Goal: Task Accomplishment & Management: Complete application form

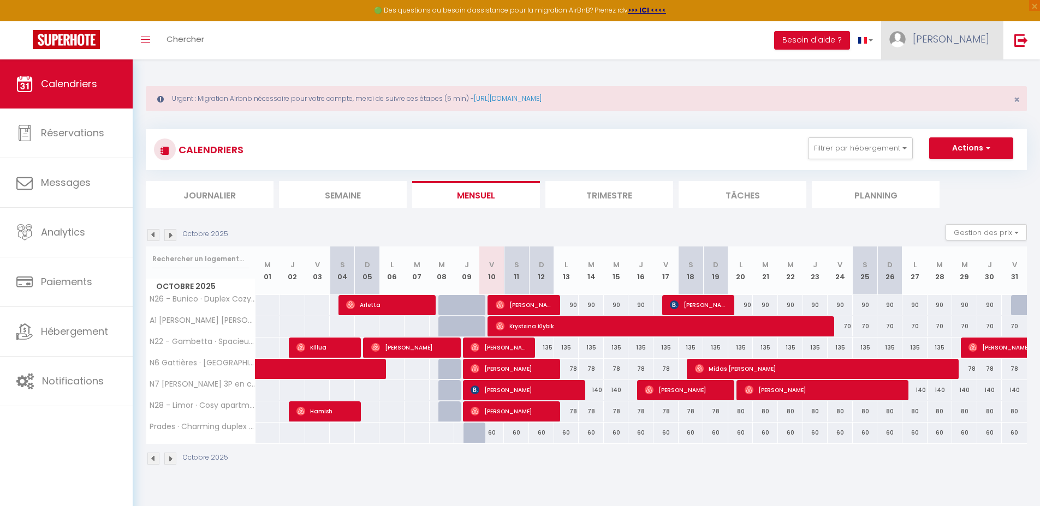
click at [972, 47] on link "[PERSON_NAME]" at bounding box center [942, 40] width 122 height 38
click at [942, 99] on link "Équipe" at bounding box center [958, 95] width 81 height 19
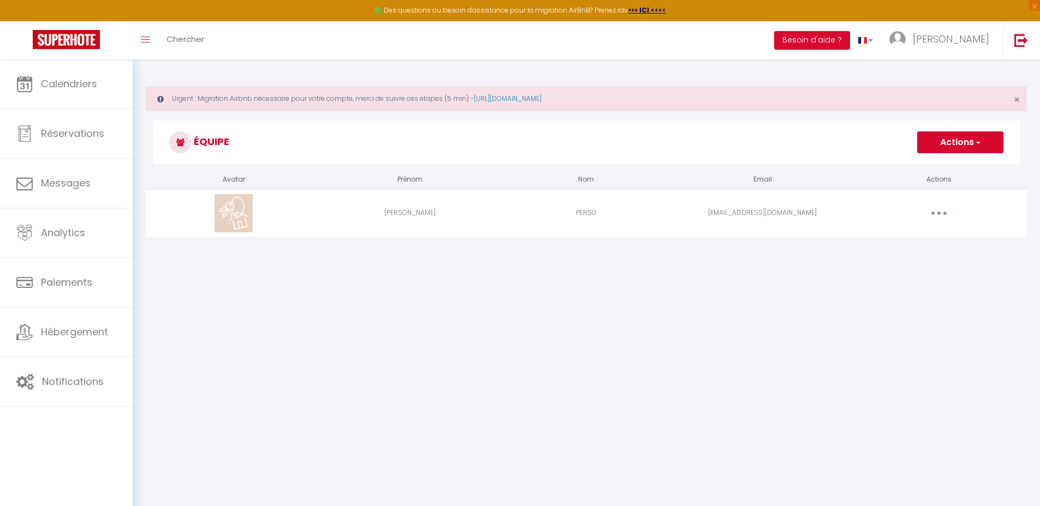
click at [948, 142] on button "Actions" at bounding box center [960, 143] width 86 height 22
click at [929, 165] on link "Ajouter un nouvel utilisateur" at bounding box center [938, 166] width 129 height 14
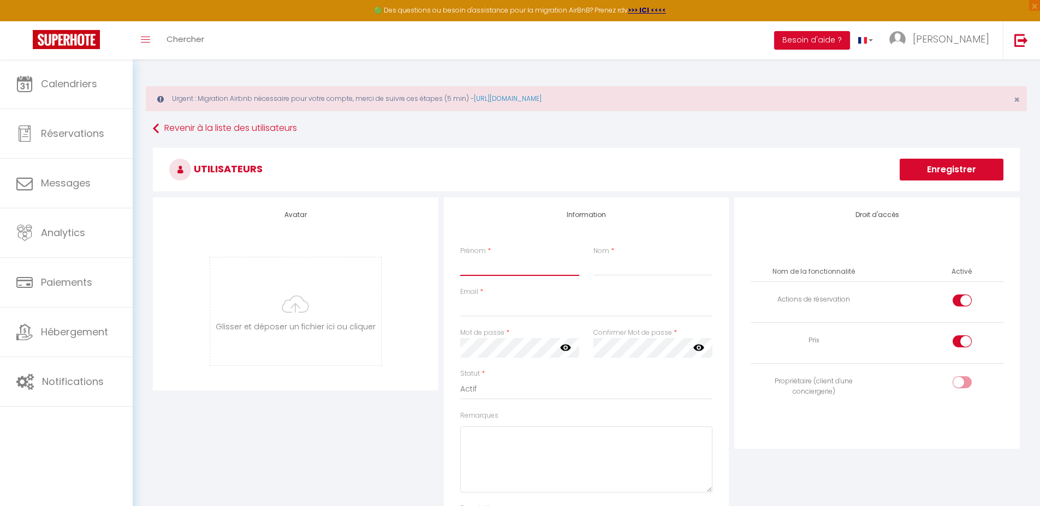
click at [479, 263] on input "Prénom" at bounding box center [519, 266] width 119 height 20
type input "[PERSON_NAME]"
click at [628, 266] on input "Nom" at bounding box center [652, 266] width 119 height 20
type input "Romieux"
click at [513, 307] on input "Email" at bounding box center [586, 307] width 253 height 20
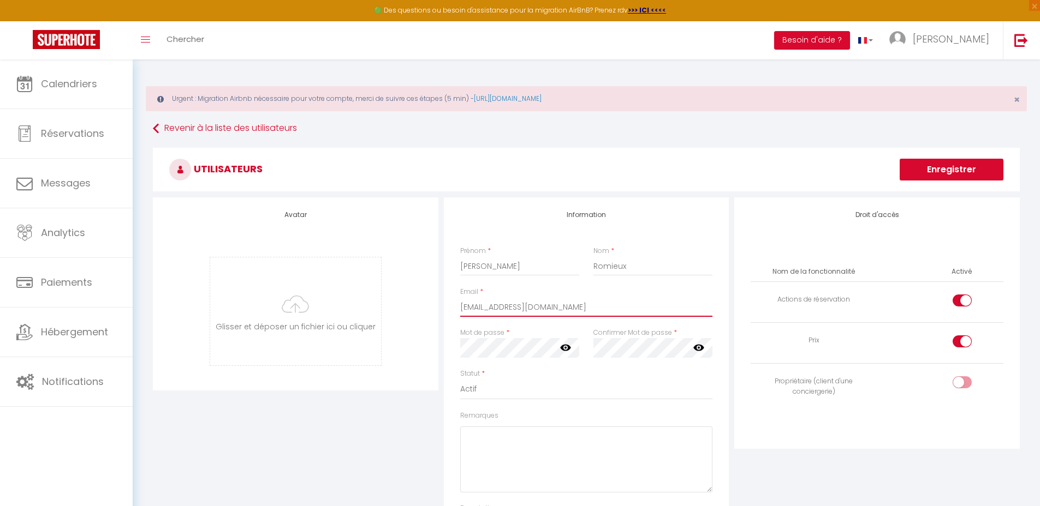
type input "[EMAIL_ADDRESS][DOMAIN_NAME]"
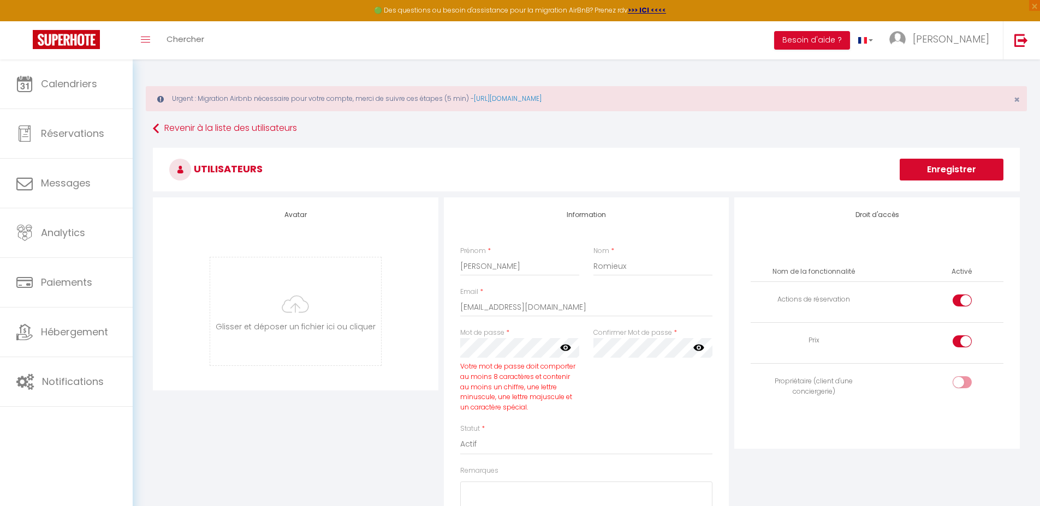
click at [569, 347] on icon at bounding box center [565, 348] width 11 height 7
click at [453, 351] on div "Mot de passe * Votre mot de passe doit comporter au moins 8 caractères et conte…" at bounding box center [519, 348] width 133 height 41
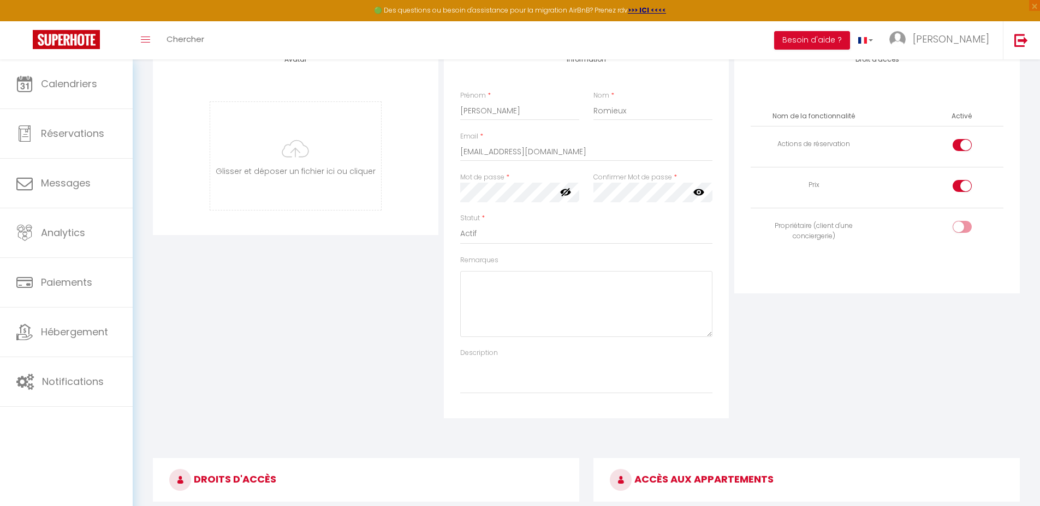
scroll to position [132, 0]
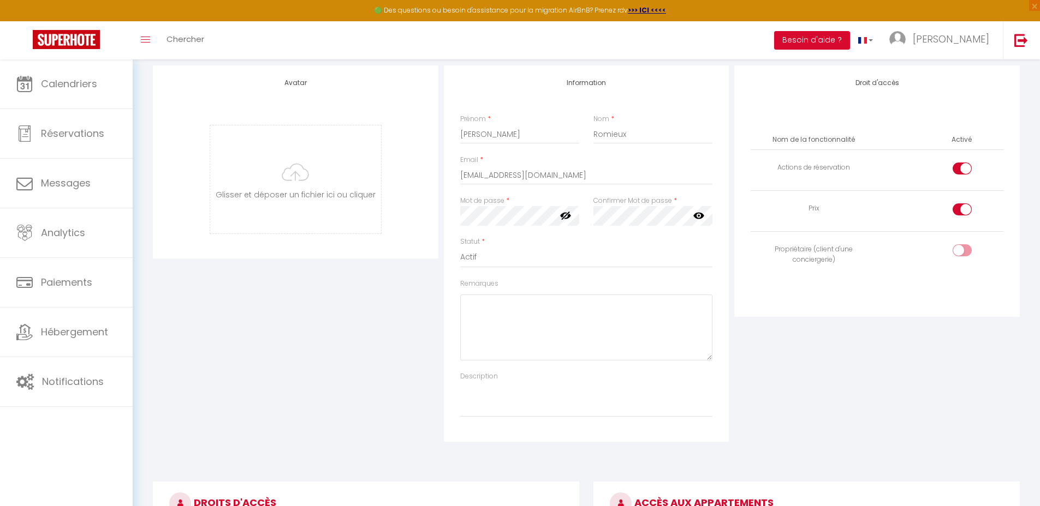
click at [960, 250] on div at bounding box center [961, 250] width 19 height 12
click at [962, 250] on input "checkbox" at bounding box center [971, 252] width 19 height 16
checkbox input "true"
click at [959, 173] on div at bounding box center [961, 169] width 19 height 12
click at [962, 173] on input "checkbox" at bounding box center [971, 171] width 19 height 16
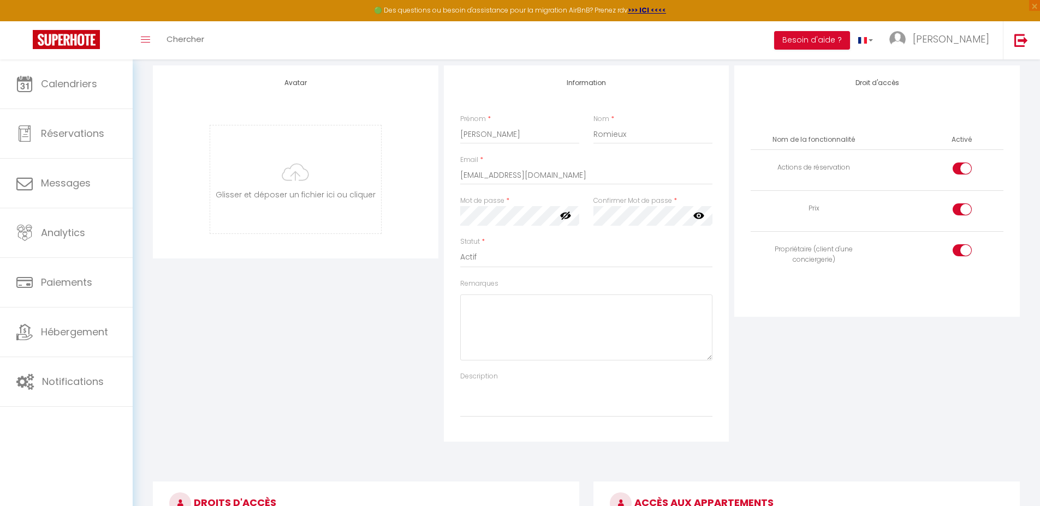
checkbox input "false"
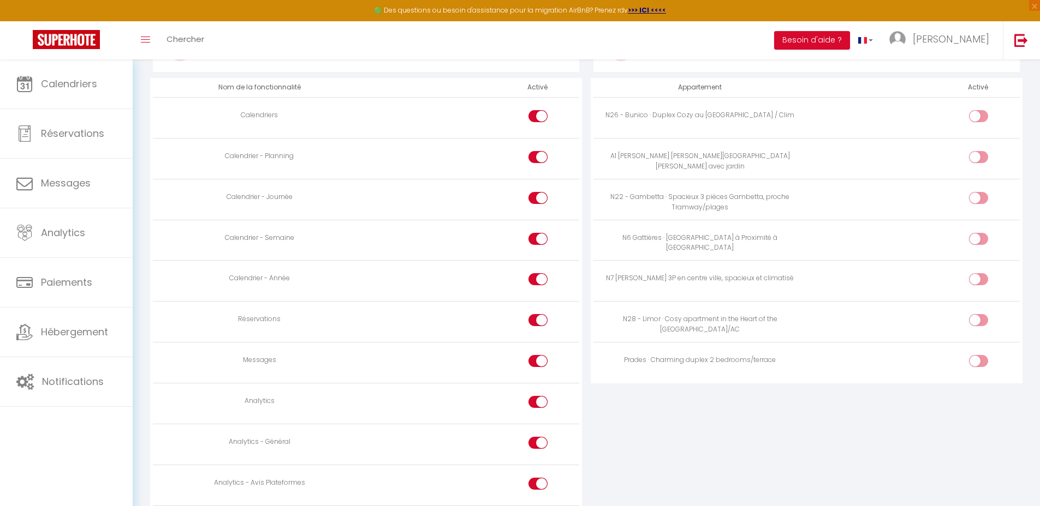
scroll to position [629, 0]
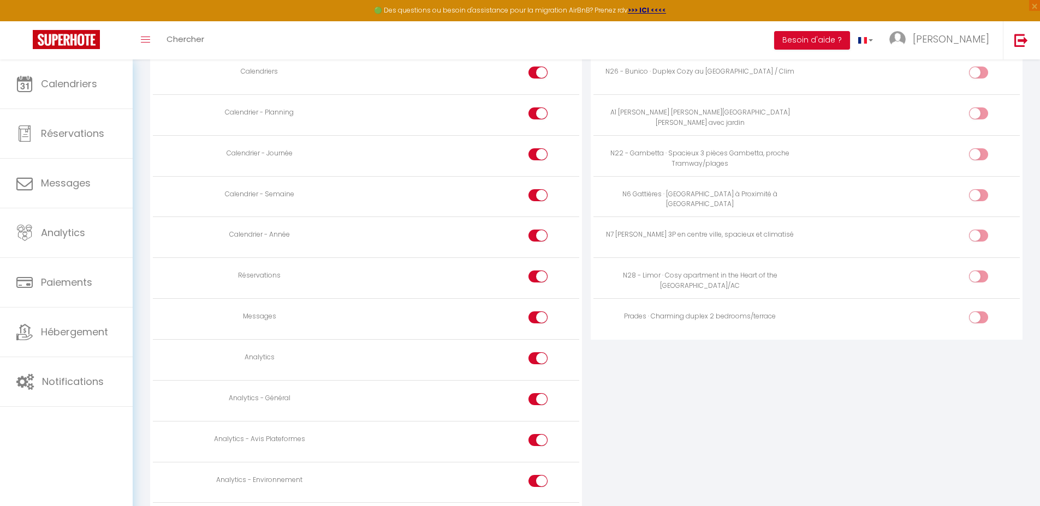
click at [541, 317] on input "checkbox" at bounding box center [547, 320] width 19 height 16
checkbox input "false"
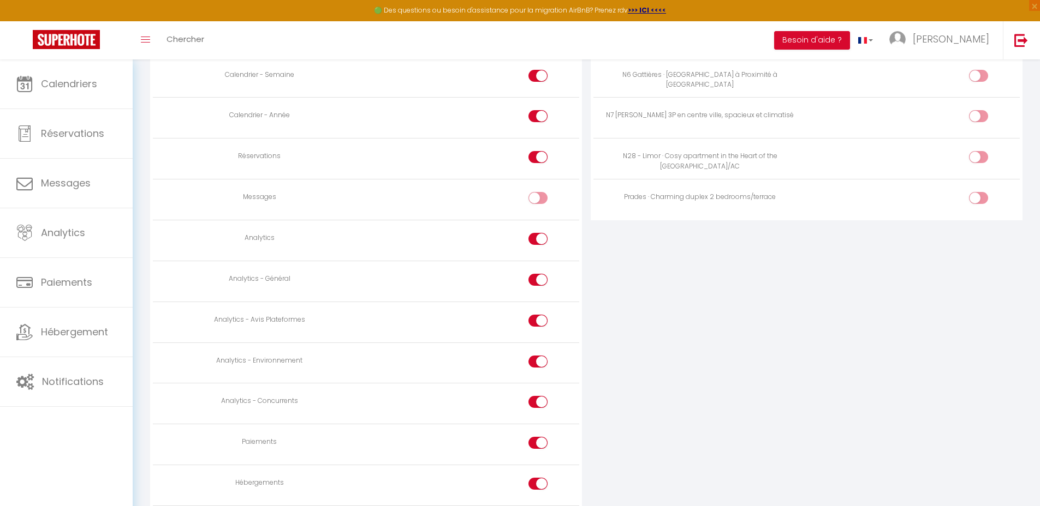
scroll to position [753, 0]
click at [542, 356] on input "checkbox" at bounding box center [547, 360] width 19 height 16
checkbox input "false"
click at [538, 394] on input "checkbox" at bounding box center [547, 400] width 19 height 16
checkbox input "false"
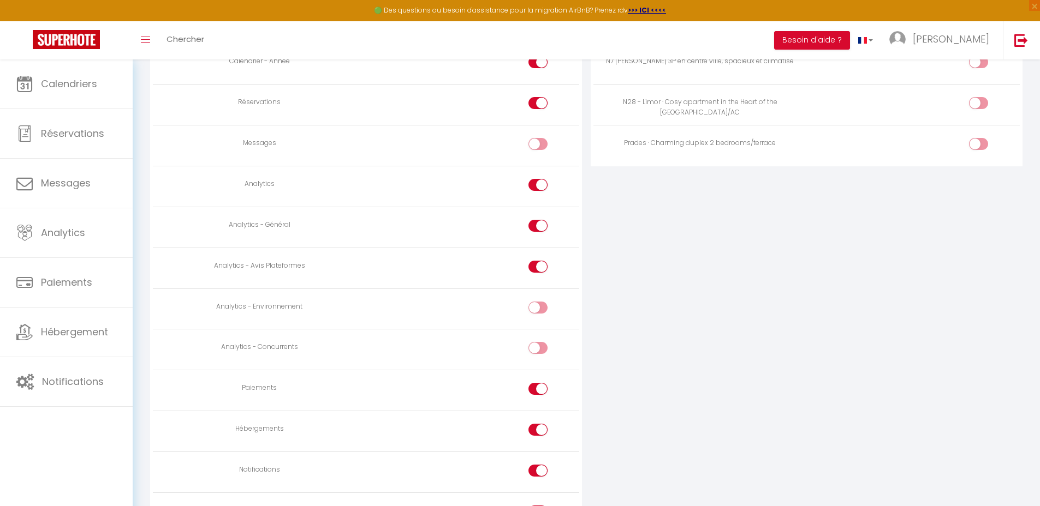
scroll to position [819, 0]
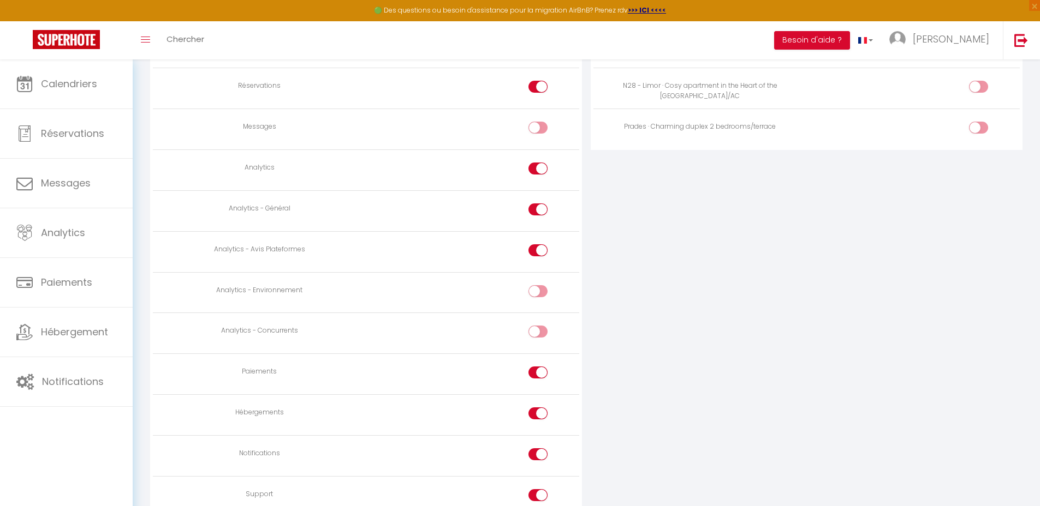
click at [539, 369] on input "checkbox" at bounding box center [547, 375] width 19 height 16
checkbox input "false"
click at [536, 412] on div at bounding box center [537, 414] width 19 height 12
click at [538, 412] on input "checkbox" at bounding box center [547, 416] width 19 height 16
checkbox input "false"
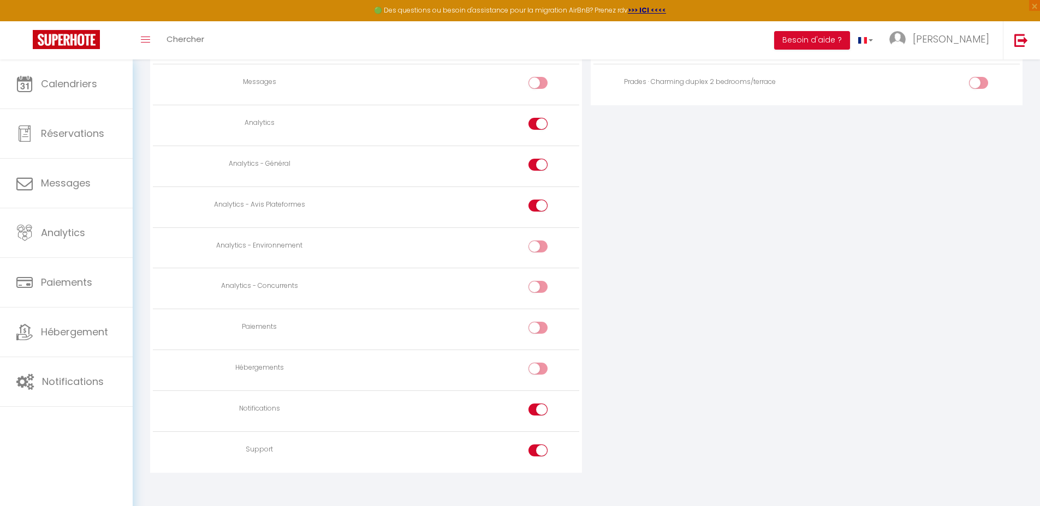
scroll to position [870, 0]
click at [541, 401] on input "checkbox" at bounding box center [547, 406] width 19 height 16
checkbox input "false"
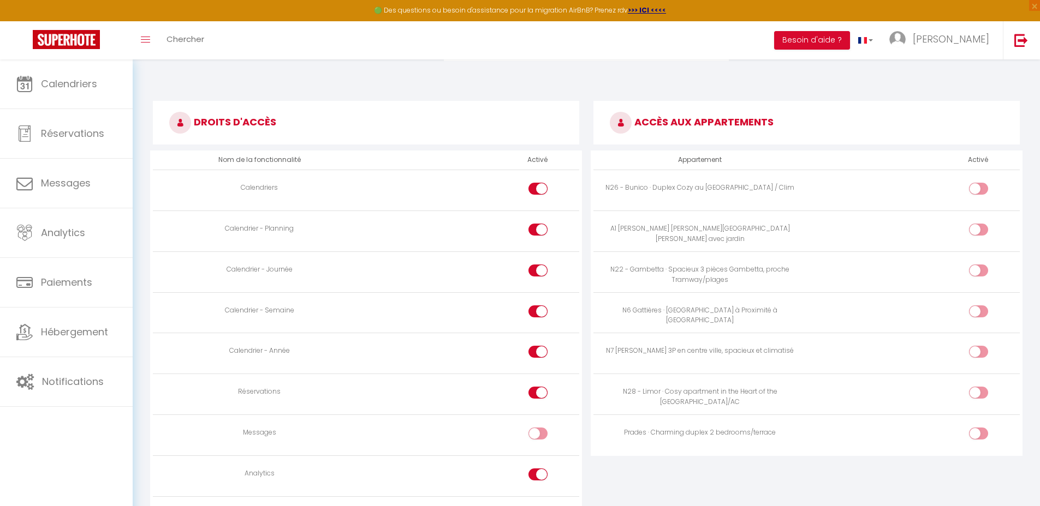
scroll to position [511, 0]
click at [976, 434] on div at bounding box center [978, 435] width 19 height 12
click at [978, 434] on input "checkbox" at bounding box center [987, 437] width 19 height 16
checkbox input "true"
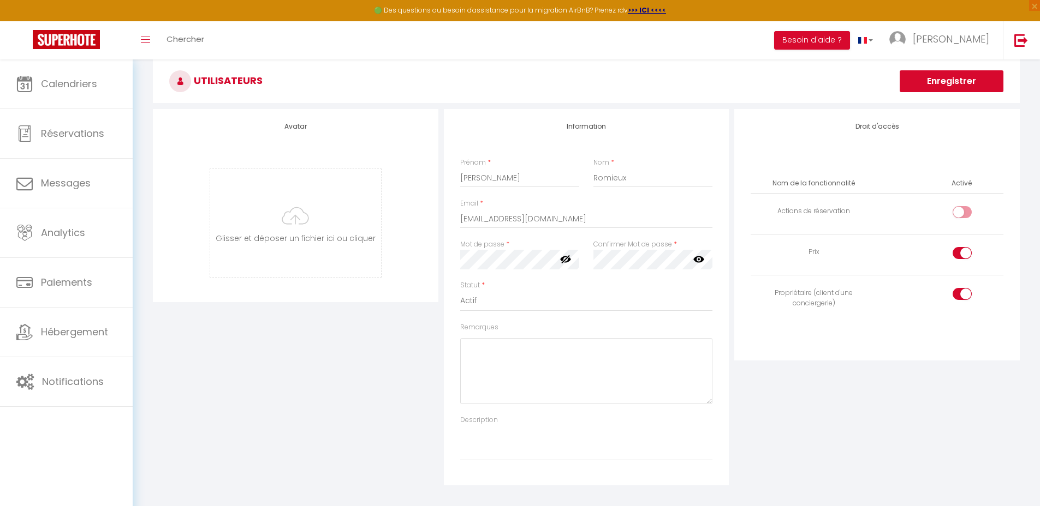
scroll to position [87, 0]
click at [933, 87] on button "Enregistrer" at bounding box center [951, 83] width 104 height 22
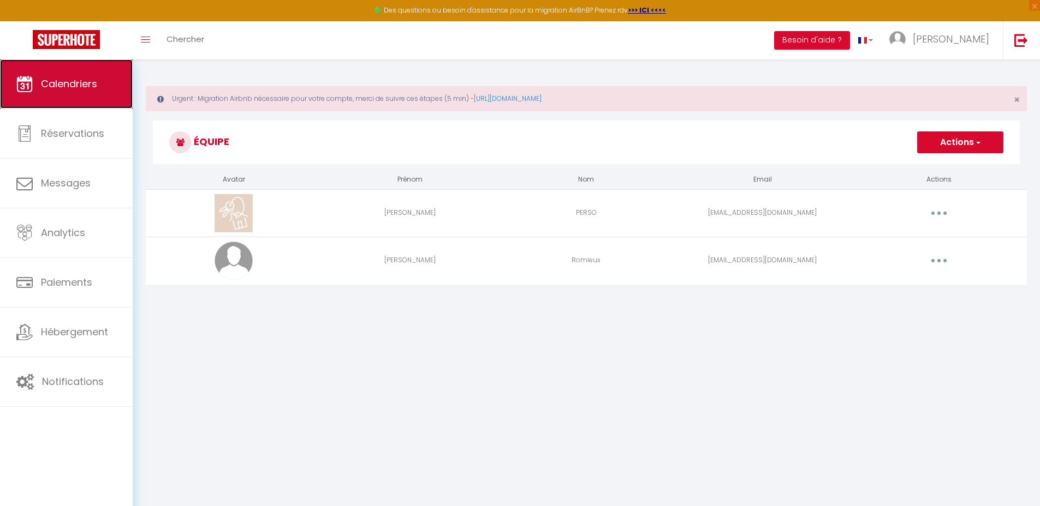
click at [87, 89] on span "Calendriers" at bounding box center [69, 84] width 56 height 14
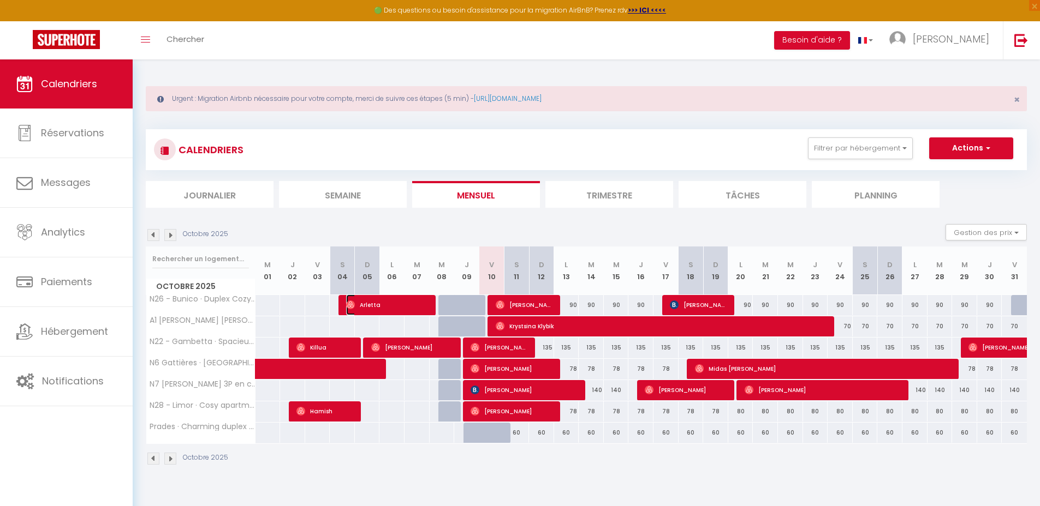
click at [401, 303] on span "Arletta" at bounding box center [387, 305] width 83 height 21
select select "OK"
select select "0"
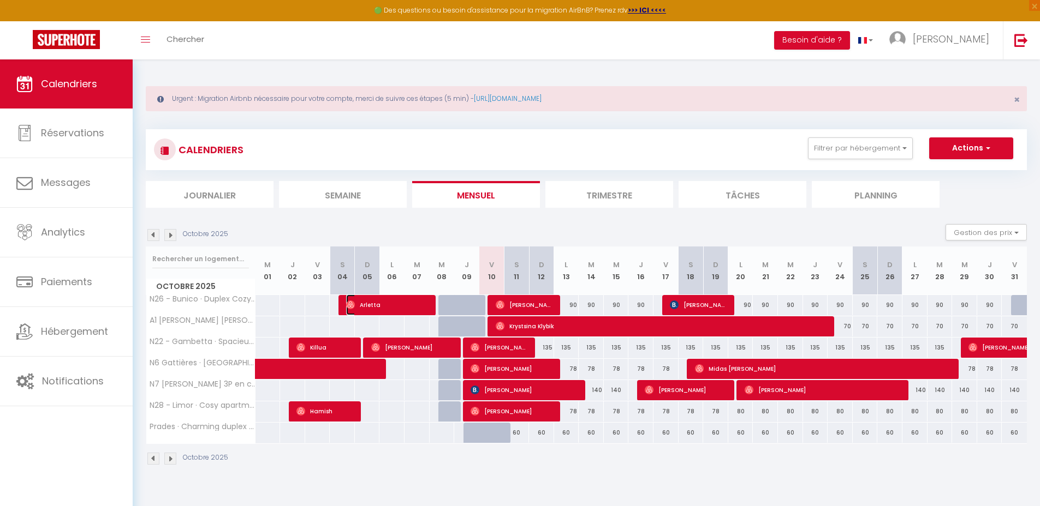
select select "1"
select select
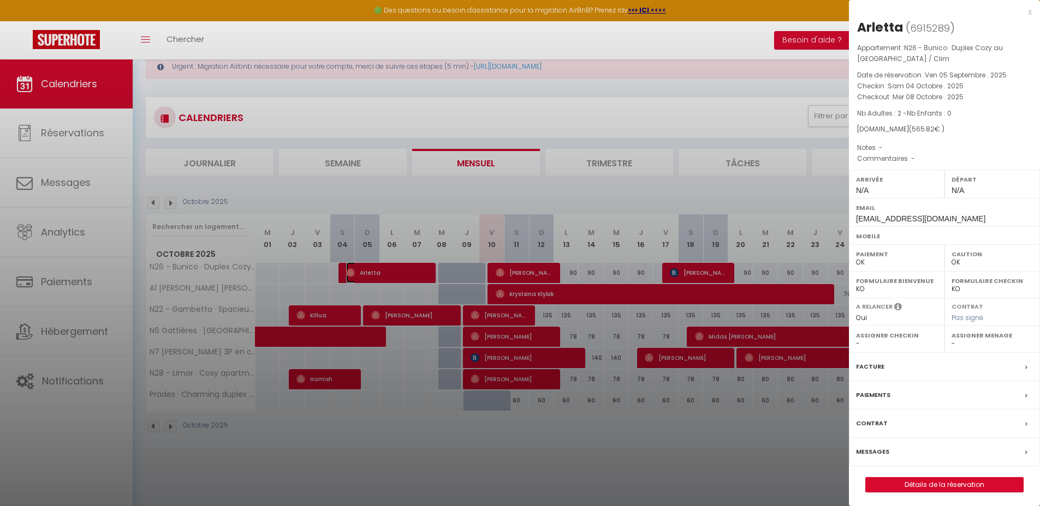
scroll to position [34, 0]
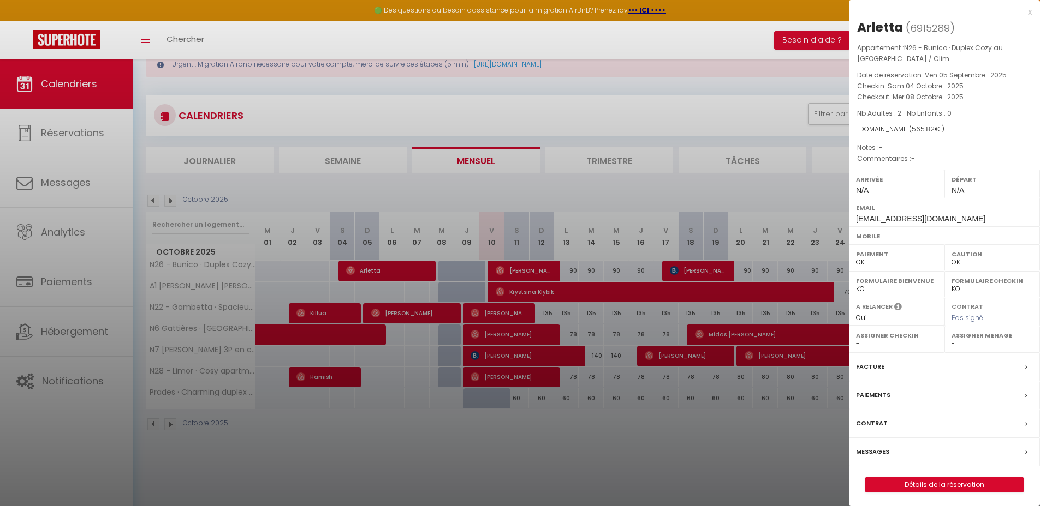
click at [1032, 11] on div "x [GEOGRAPHIC_DATA] ( 6915289 ) Appartement : N26 - Bunico · Duplex Cozy au Coe…" at bounding box center [944, 254] width 191 height 509
click at [1026, 13] on div "x" at bounding box center [940, 11] width 183 height 13
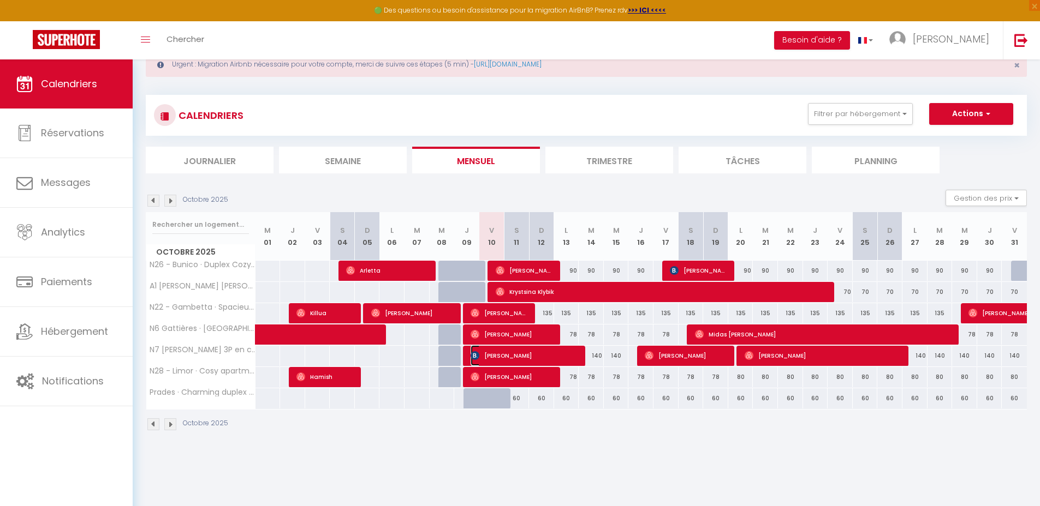
click at [528, 357] on span "[PERSON_NAME]" at bounding box center [524, 355] width 109 height 21
select select "KO"
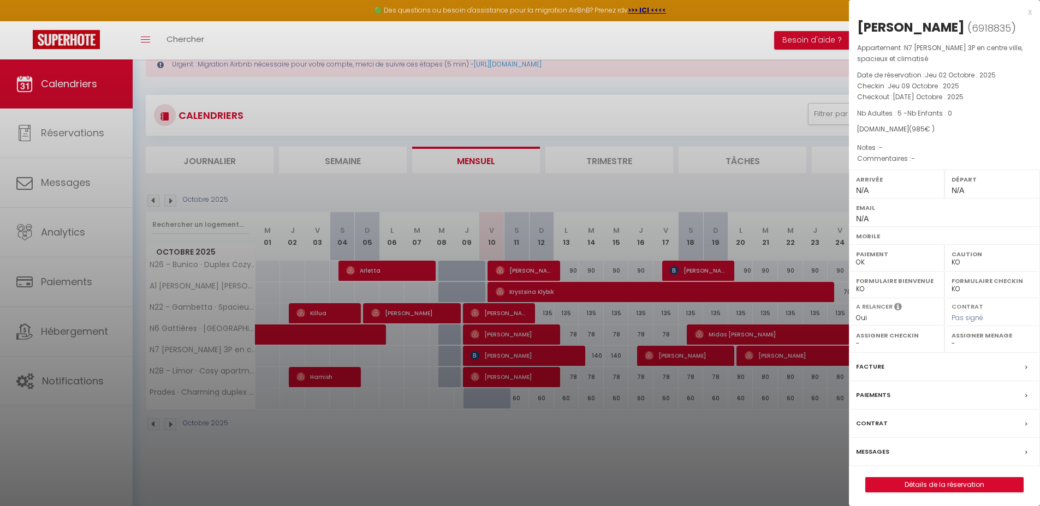
click at [1026, 13] on div "x" at bounding box center [940, 11] width 183 height 13
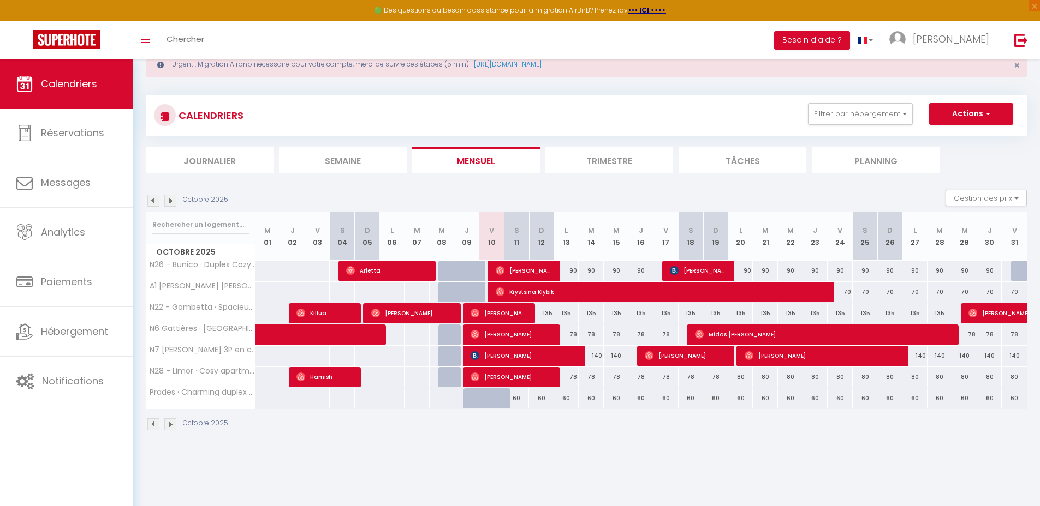
click at [845, 166] on li "Planning" at bounding box center [875, 160] width 128 height 27
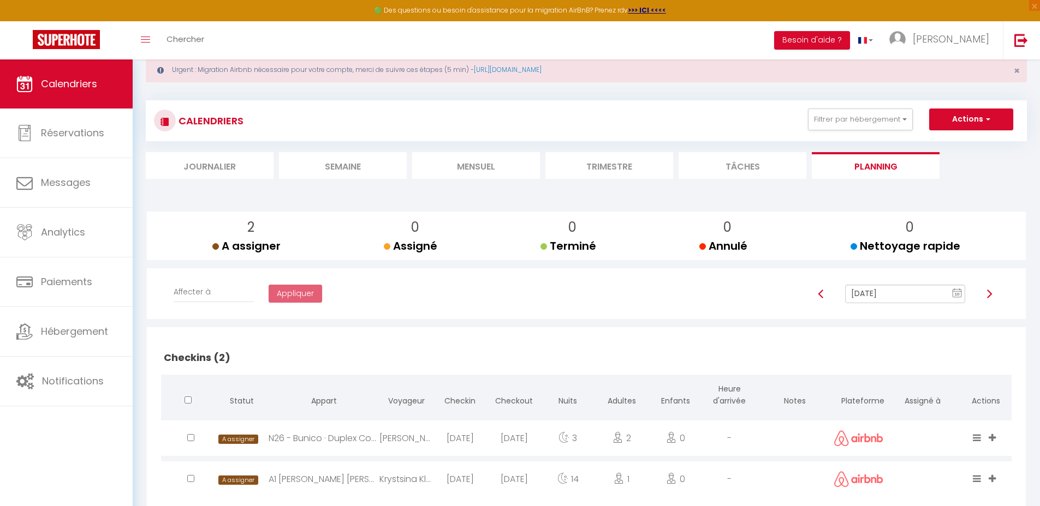
scroll to position [30, 0]
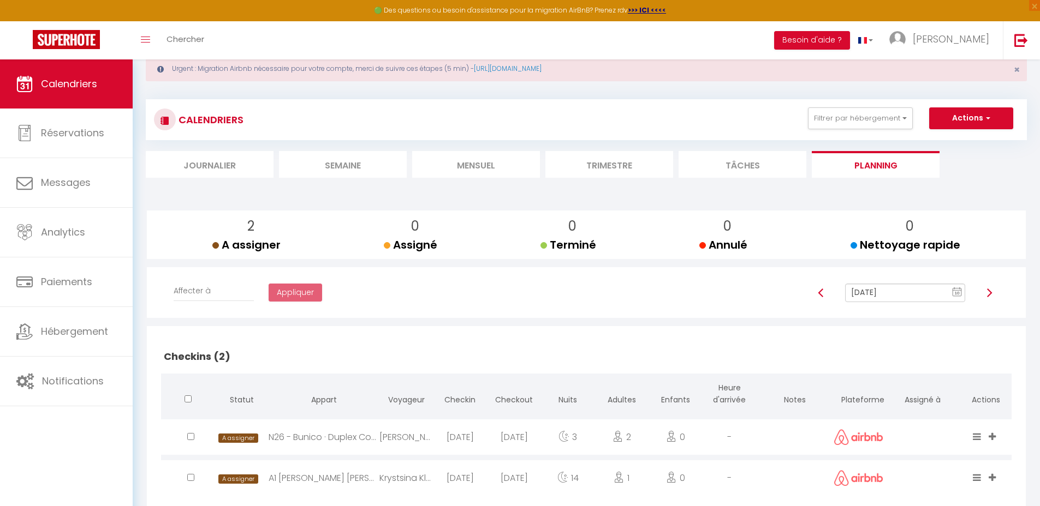
click at [821, 296] on img at bounding box center [820, 293] width 9 height 9
type input "[DATE]"
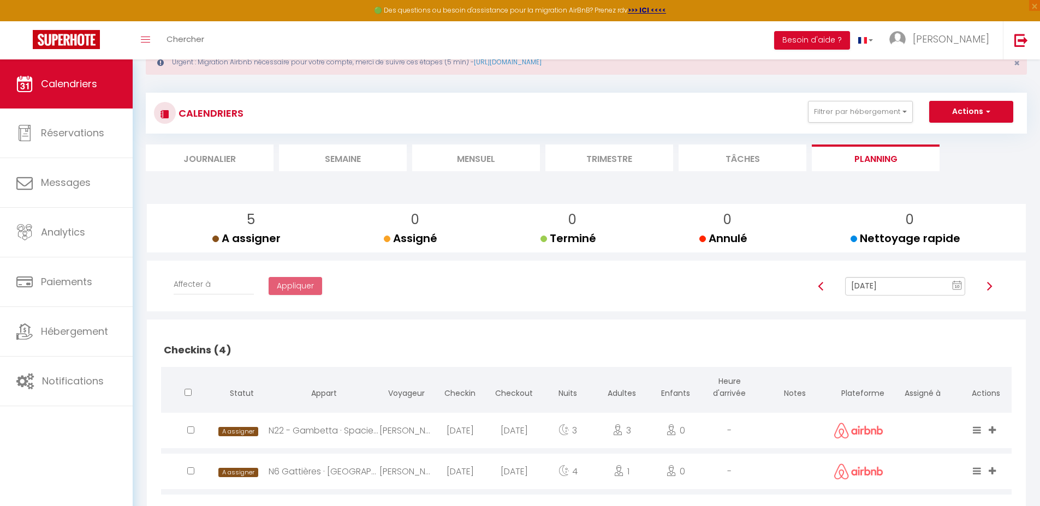
scroll to position [0, 0]
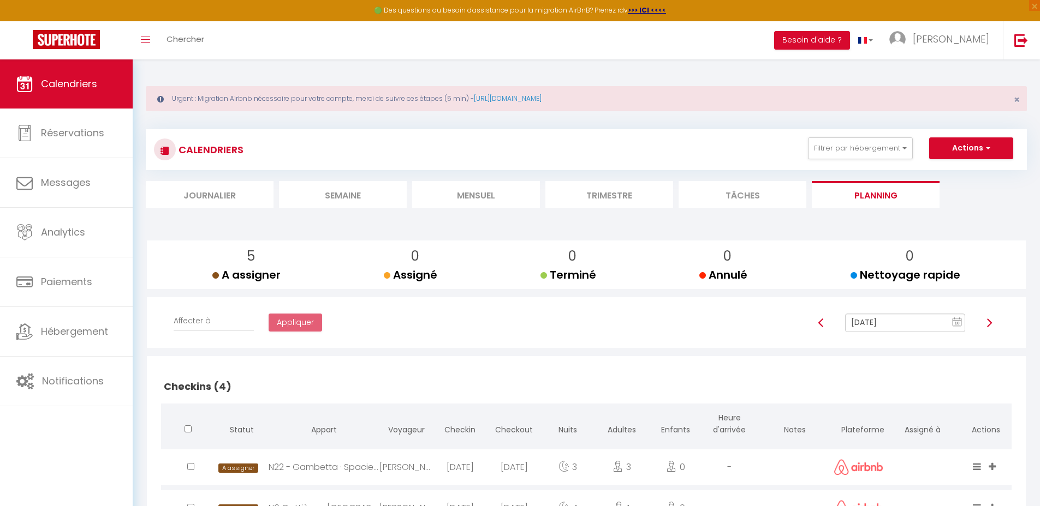
click at [730, 199] on li "Tâches" at bounding box center [742, 194] width 128 height 27
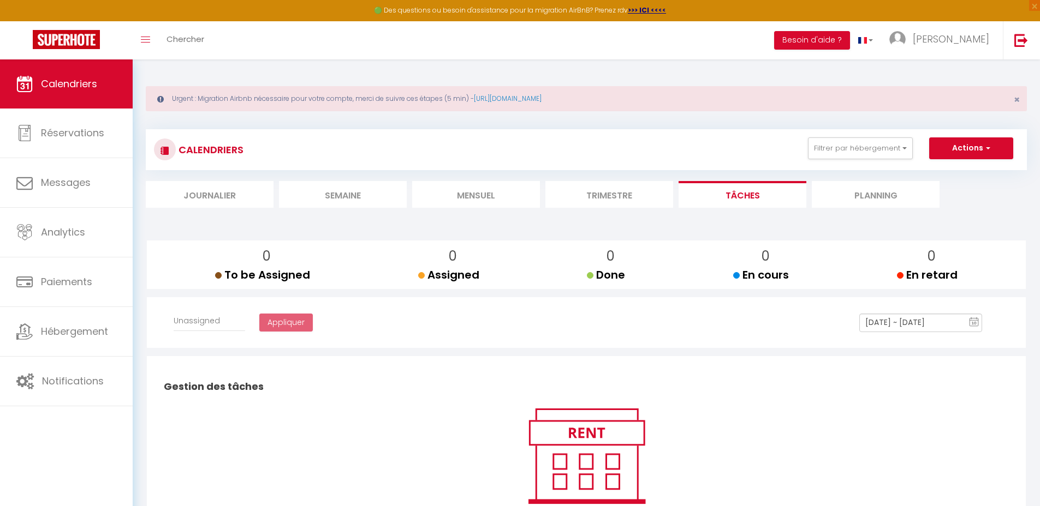
select select
click at [455, 202] on li "Mensuel" at bounding box center [476, 194] width 128 height 27
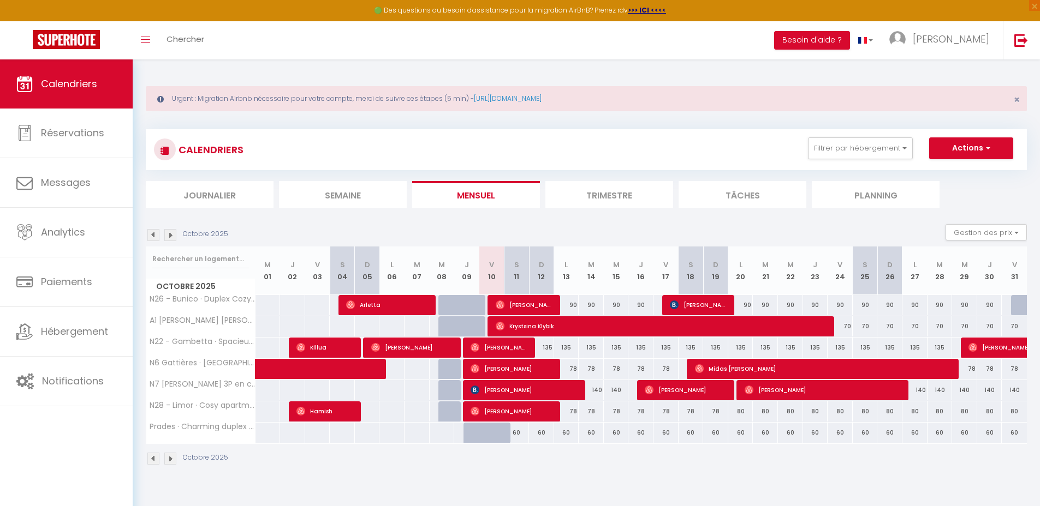
click at [364, 189] on li "Semaine" at bounding box center [343, 194] width 128 height 27
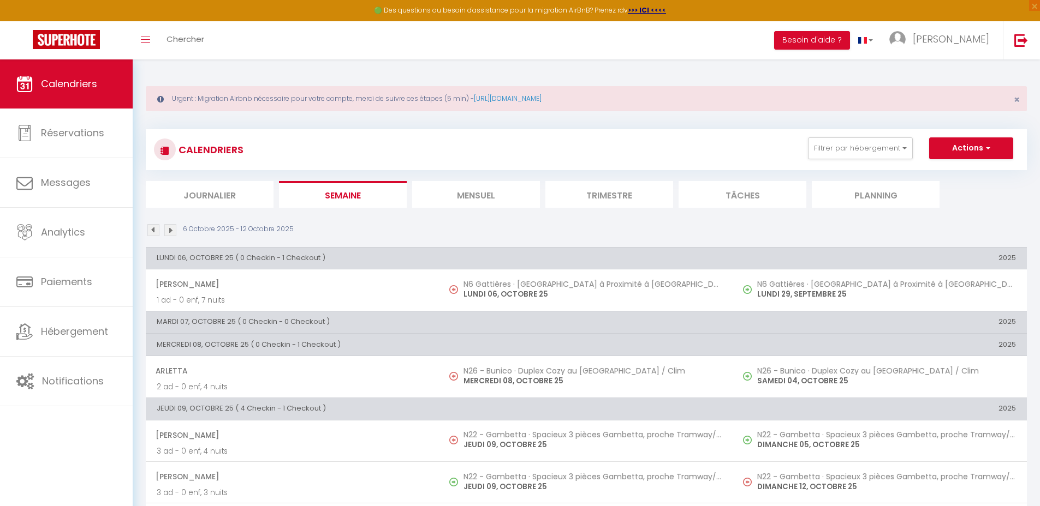
click at [250, 204] on li "Journalier" at bounding box center [210, 194] width 128 height 27
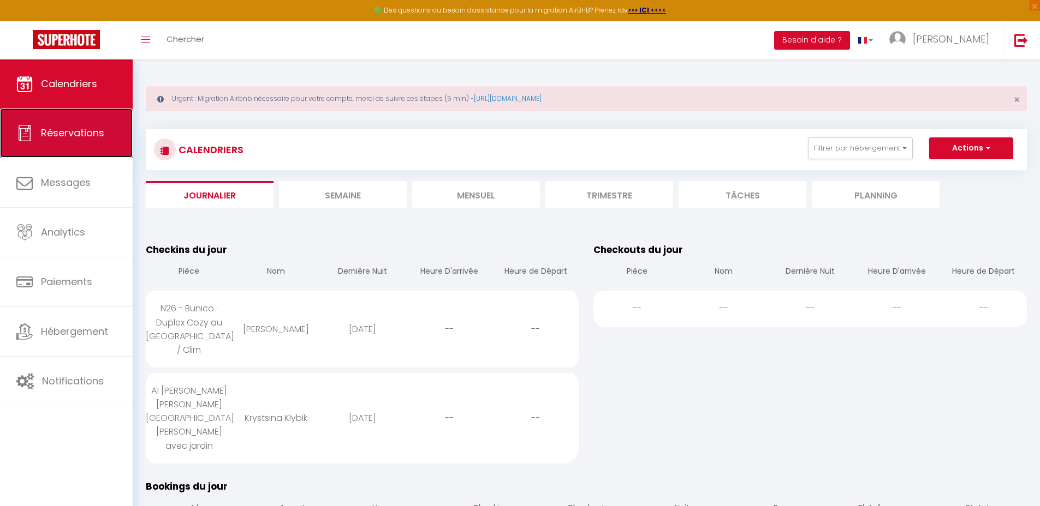
click at [109, 142] on link "Réservations" at bounding box center [66, 133] width 133 height 49
select select "not_cancelled"
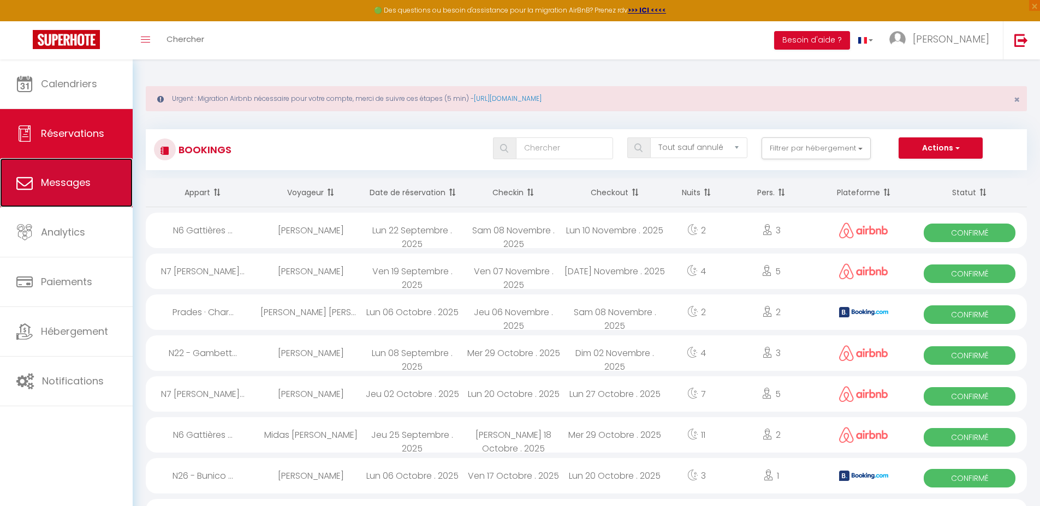
click at [108, 194] on link "Messages" at bounding box center [66, 182] width 133 height 49
select select "message"
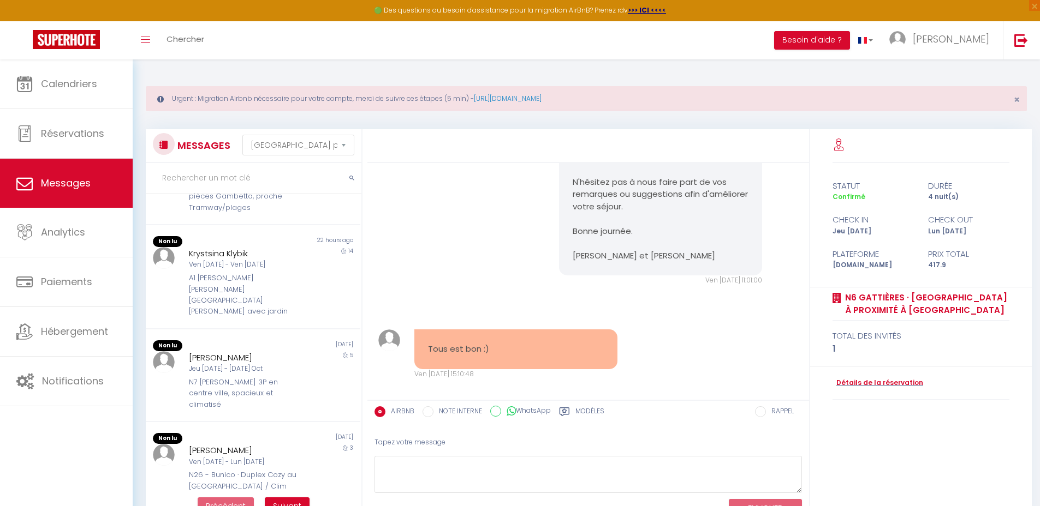
scroll to position [355, 0]
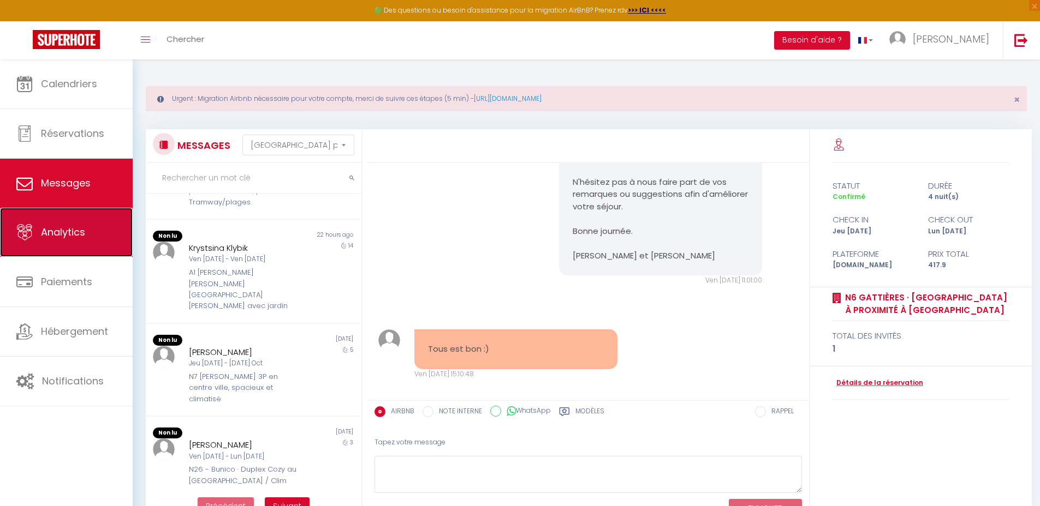
click at [83, 249] on link "Analytics" at bounding box center [66, 232] width 133 height 49
select select "2025"
select select "10"
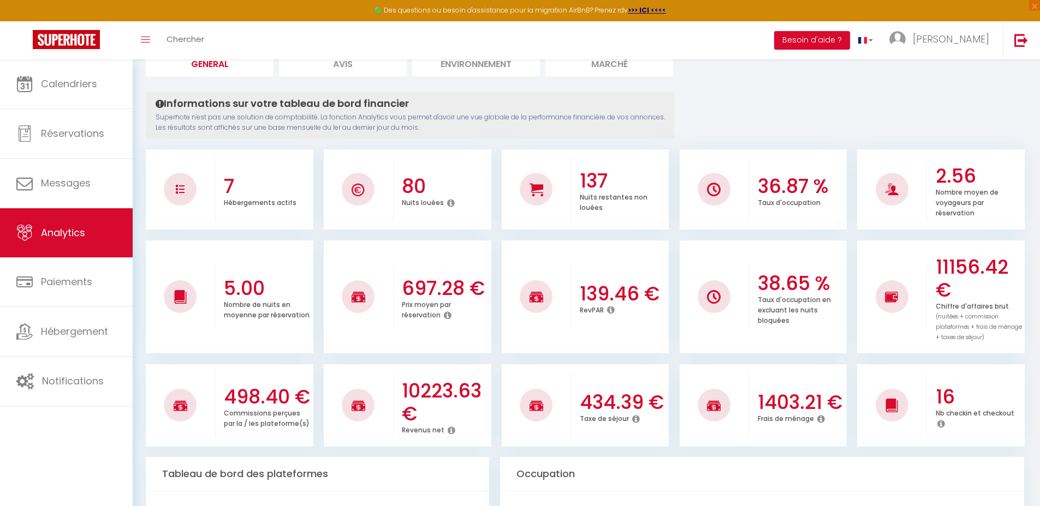
scroll to position [133, 0]
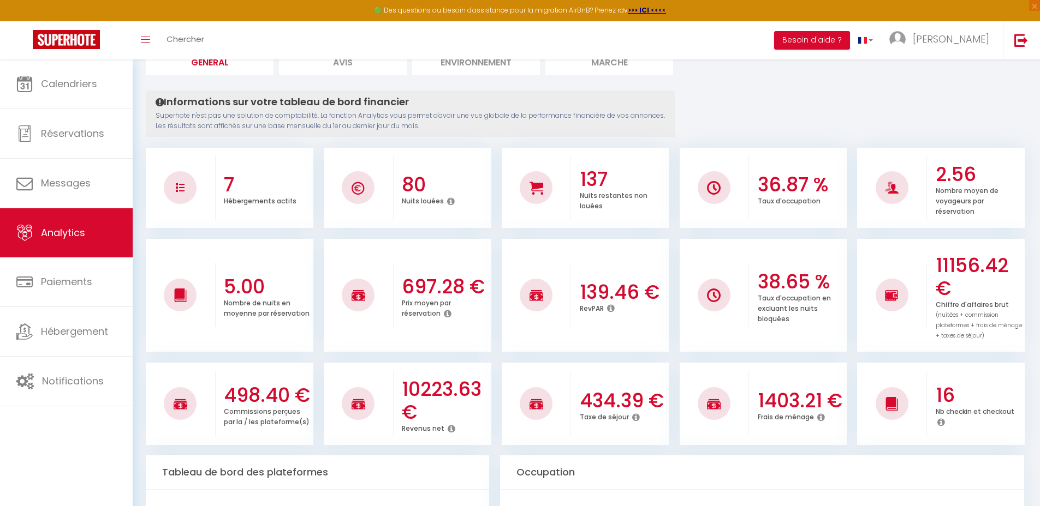
click at [451, 428] on icon at bounding box center [451, 429] width 8 height 9
click at [447, 428] on icon at bounding box center [451, 429] width 8 height 9
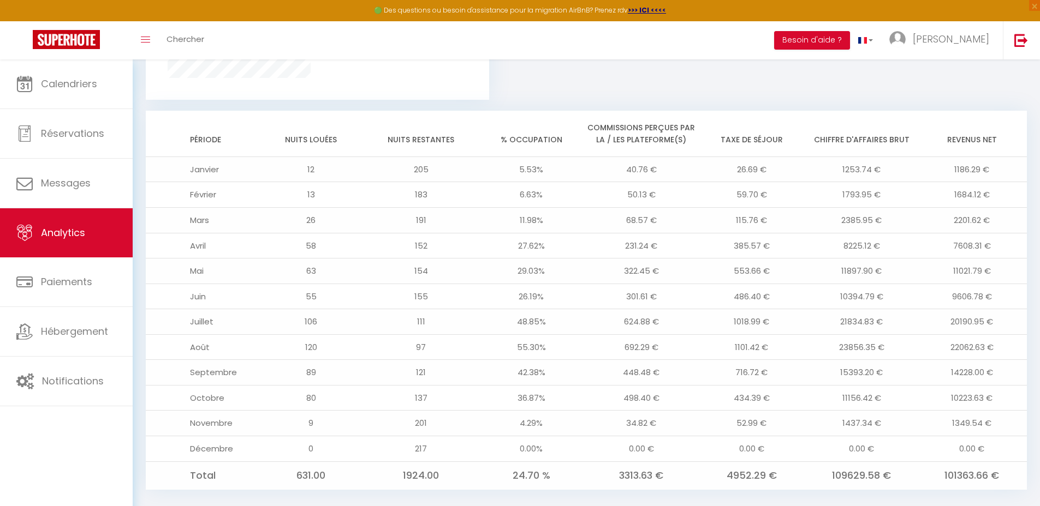
scroll to position [914, 0]
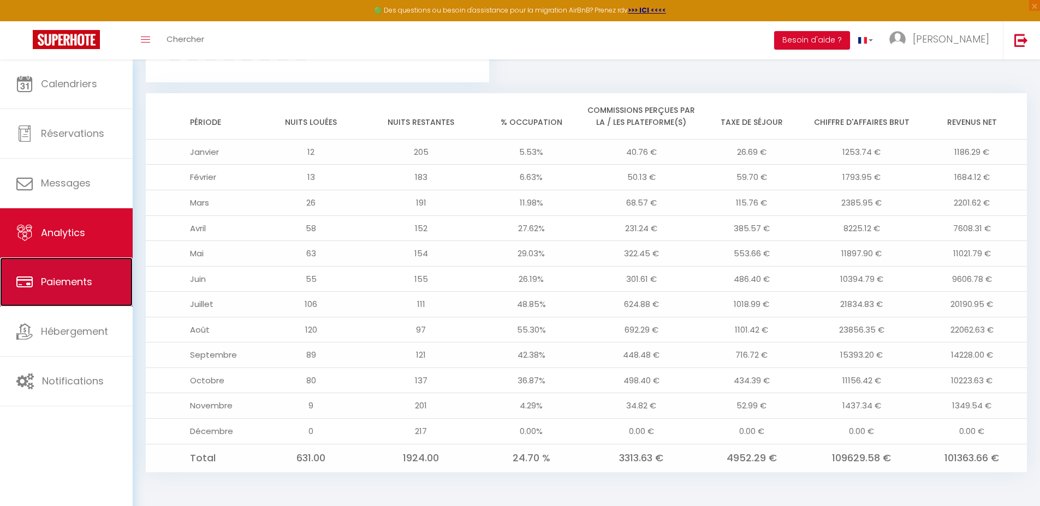
click at [116, 288] on link "Paiements" at bounding box center [66, 282] width 133 height 49
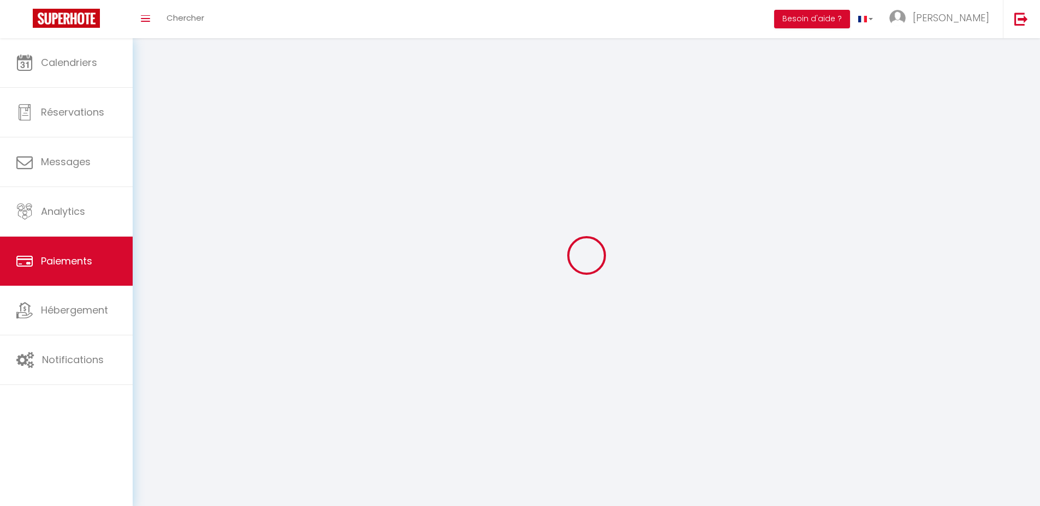
select select "2"
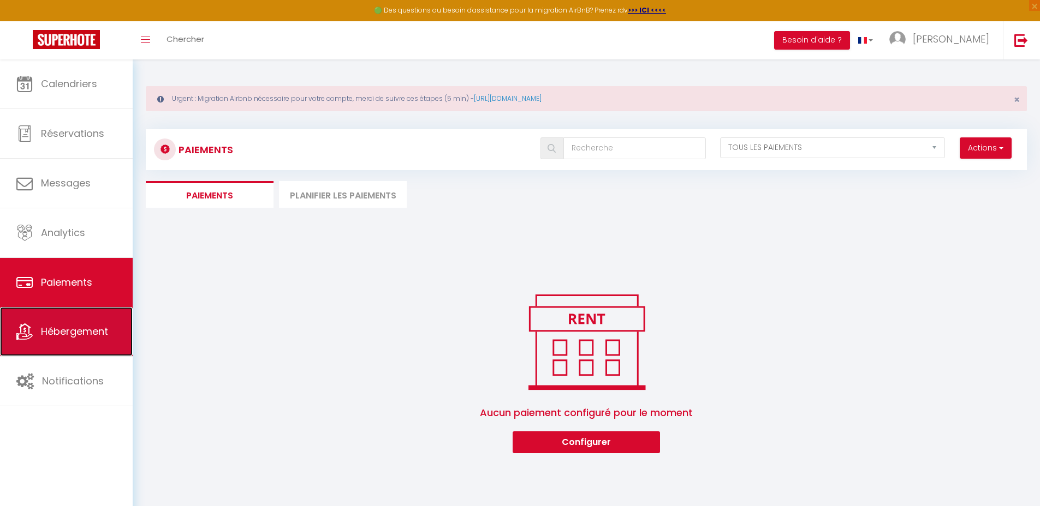
click at [93, 325] on span "Hébergement" at bounding box center [74, 332] width 67 height 14
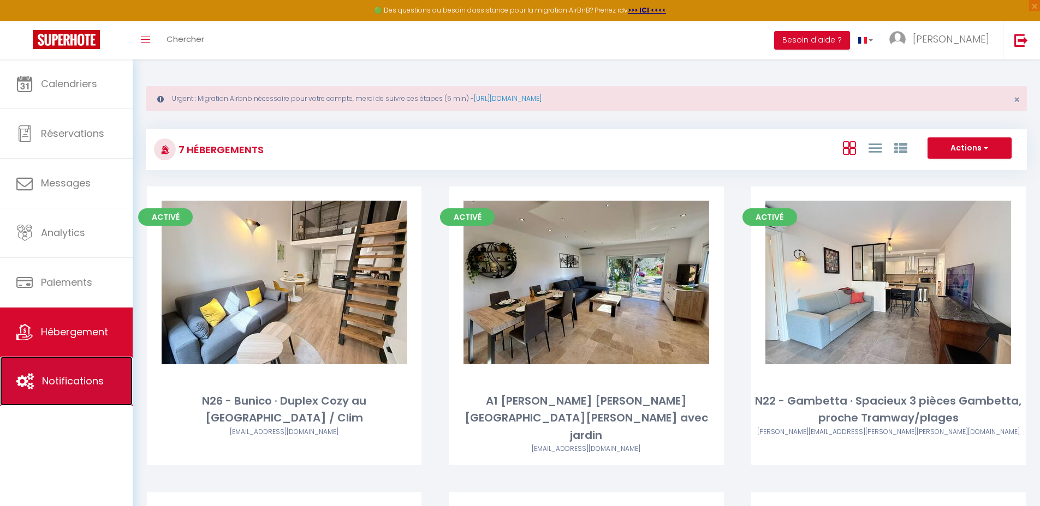
click at [114, 377] on link "Notifications" at bounding box center [66, 381] width 133 height 49
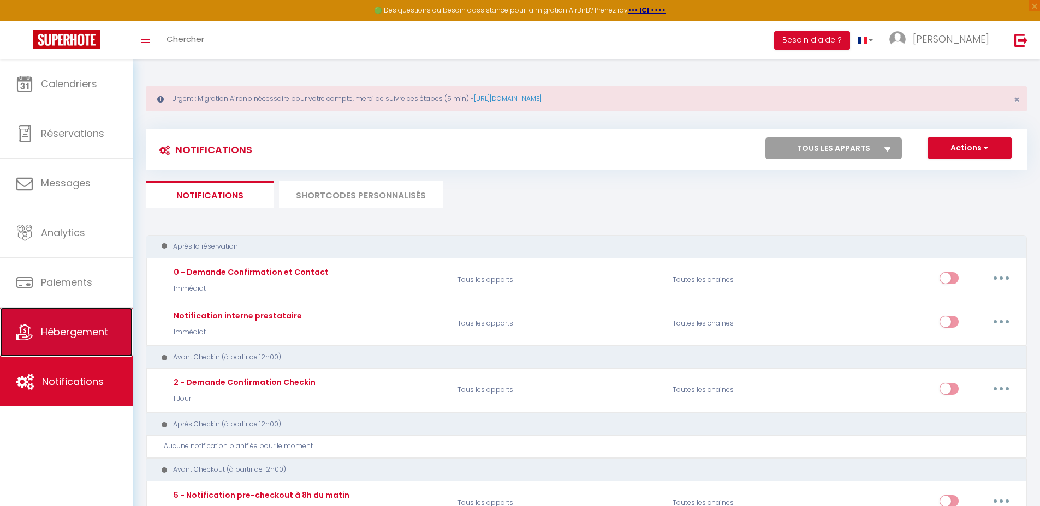
click at [101, 348] on link "Hébergement" at bounding box center [66, 332] width 133 height 49
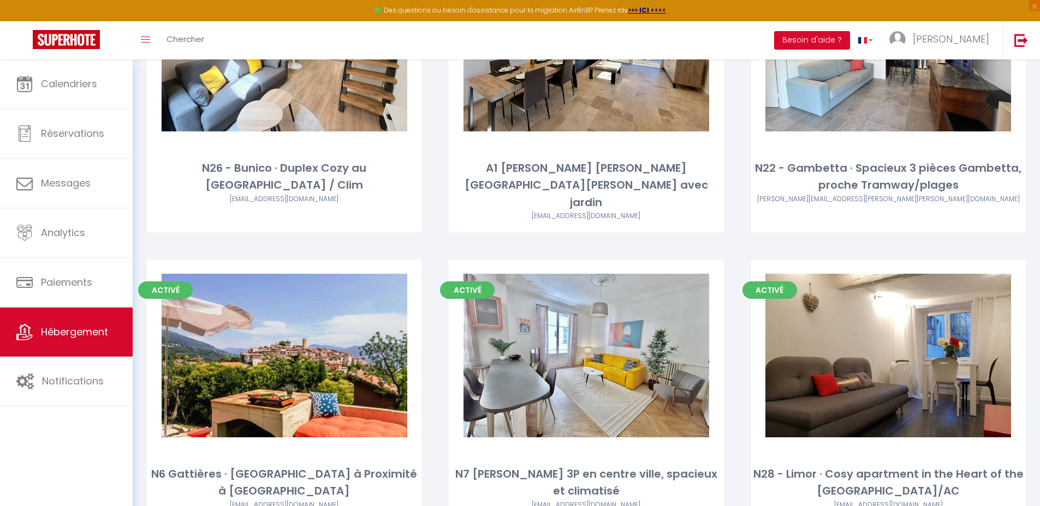
scroll to position [235, 0]
